Goal: Information Seeking & Learning: Learn about a topic

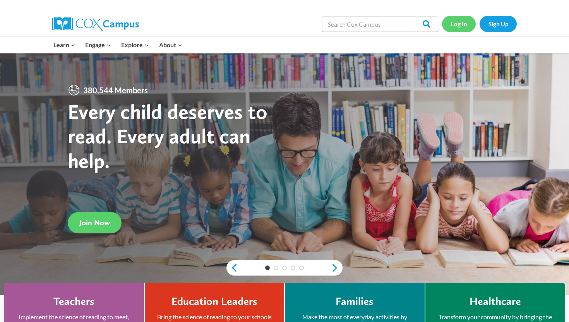
click at [456, 23] on link "Log In" at bounding box center [459, 24] width 34 height 16
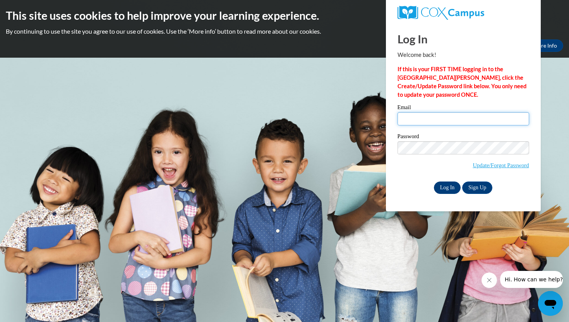
type input "tkappes@waukesha.k12.wi.us"
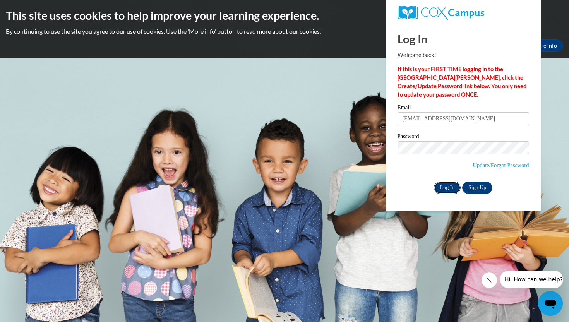
click at [449, 186] on input "Log In" at bounding box center [447, 188] width 27 height 12
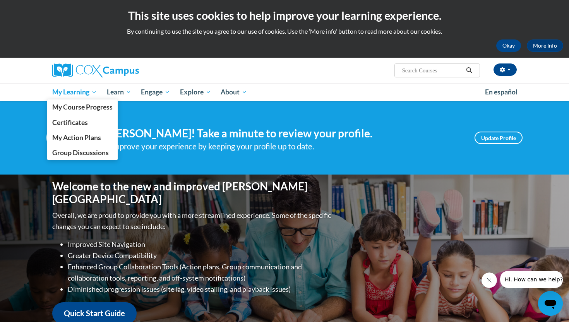
click at [88, 93] on span "My Learning" at bounding box center [74, 92] width 45 height 9
click at [88, 102] on link "My Course Progress" at bounding box center [82, 107] width 71 height 15
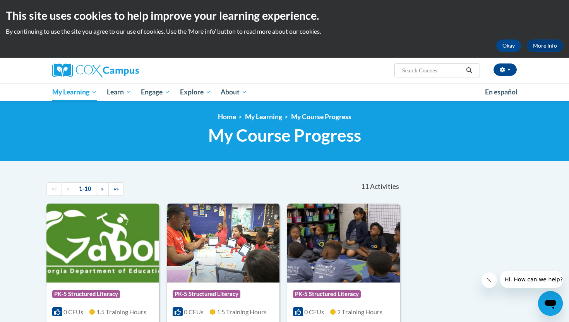
click at [104, 241] on img at bounding box center [102, 243] width 113 height 79
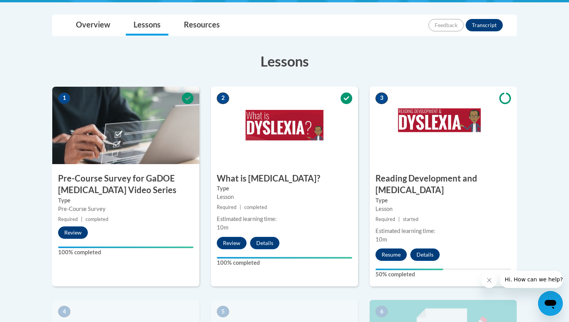
scroll to position [209, 0]
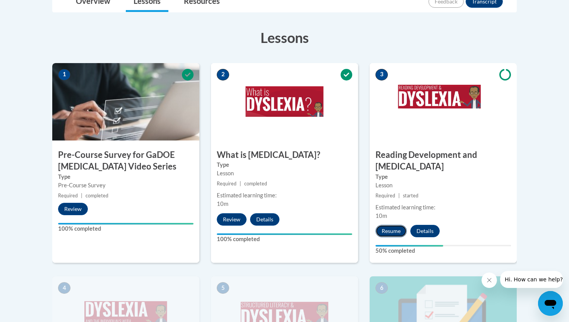
click at [389, 225] on button "Resume" at bounding box center [391, 231] width 31 height 12
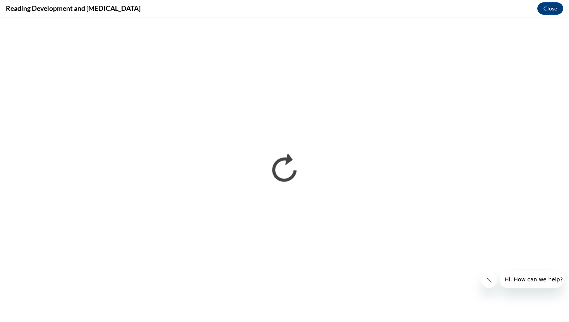
scroll to position [0, 0]
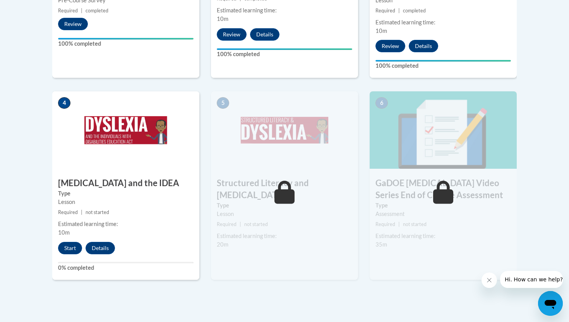
scroll to position [405, 0]
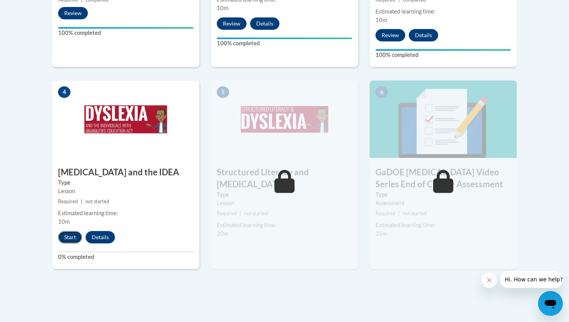
click at [71, 231] on button "Start" at bounding box center [70, 237] width 24 height 12
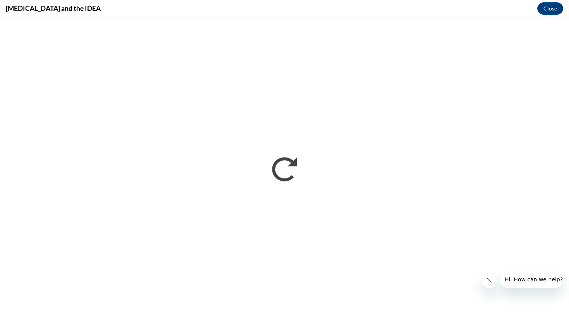
scroll to position [0, 0]
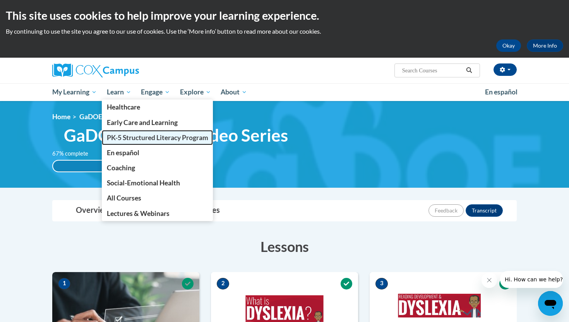
click at [124, 138] on span "PK-5 Structured Literacy Program" at bounding box center [157, 138] width 101 height 8
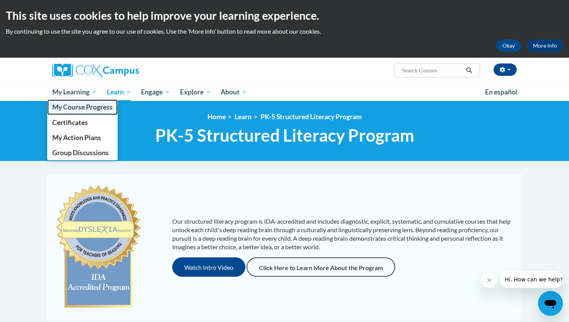
click at [85, 107] on span "My Course Progress" at bounding box center [82, 107] width 60 height 8
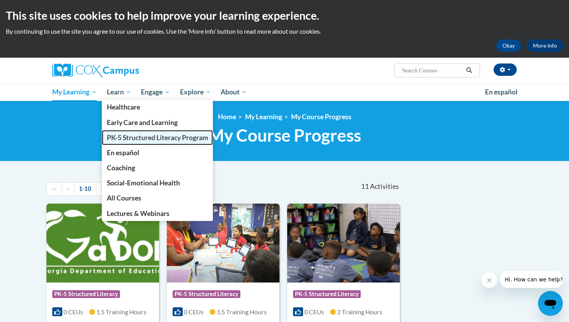
click at [124, 136] on span "PK-5 Structured Literacy Program" at bounding box center [157, 138] width 101 height 8
